Goal: Answer question/provide support: Share knowledge or assist other users

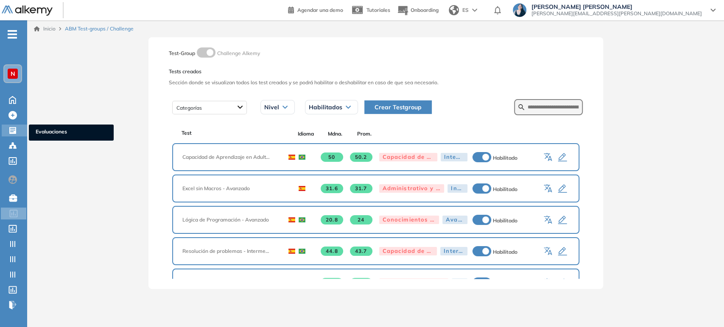
click at [13, 127] on icon at bounding box center [12, 130] width 7 height 7
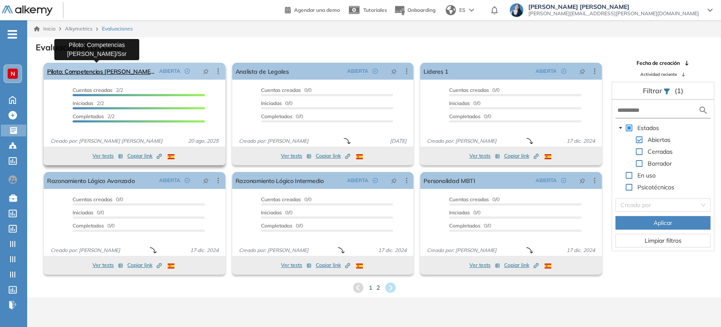
click at [107, 72] on link "Piloto: Competencias [PERSON_NAME]/Ssr" at bounding box center [101, 71] width 109 height 17
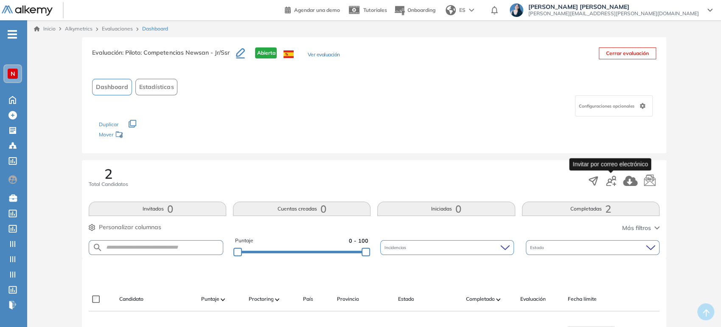
click at [612, 179] on icon "button" at bounding box center [611, 181] width 10 height 10
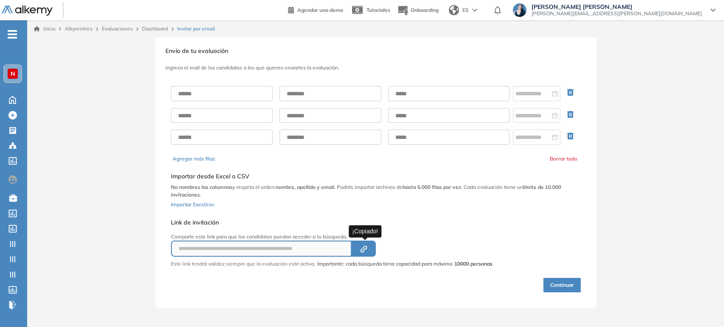
click at [364, 247] on icon "button" at bounding box center [365, 248] width 4 height 4
click at [361, 250] on icon "Created by potrace 1.16, written by [PERSON_NAME] [DATE]-[DATE]" at bounding box center [364, 249] width 10 height 7
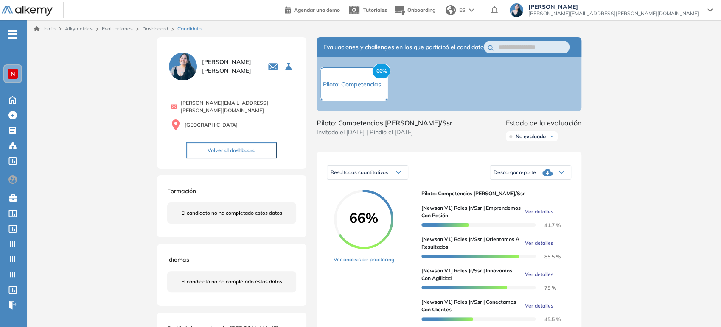
scroll to position [70, 0]
